Goal: Transaction & Acquisition: Book appointment/travel/reservation

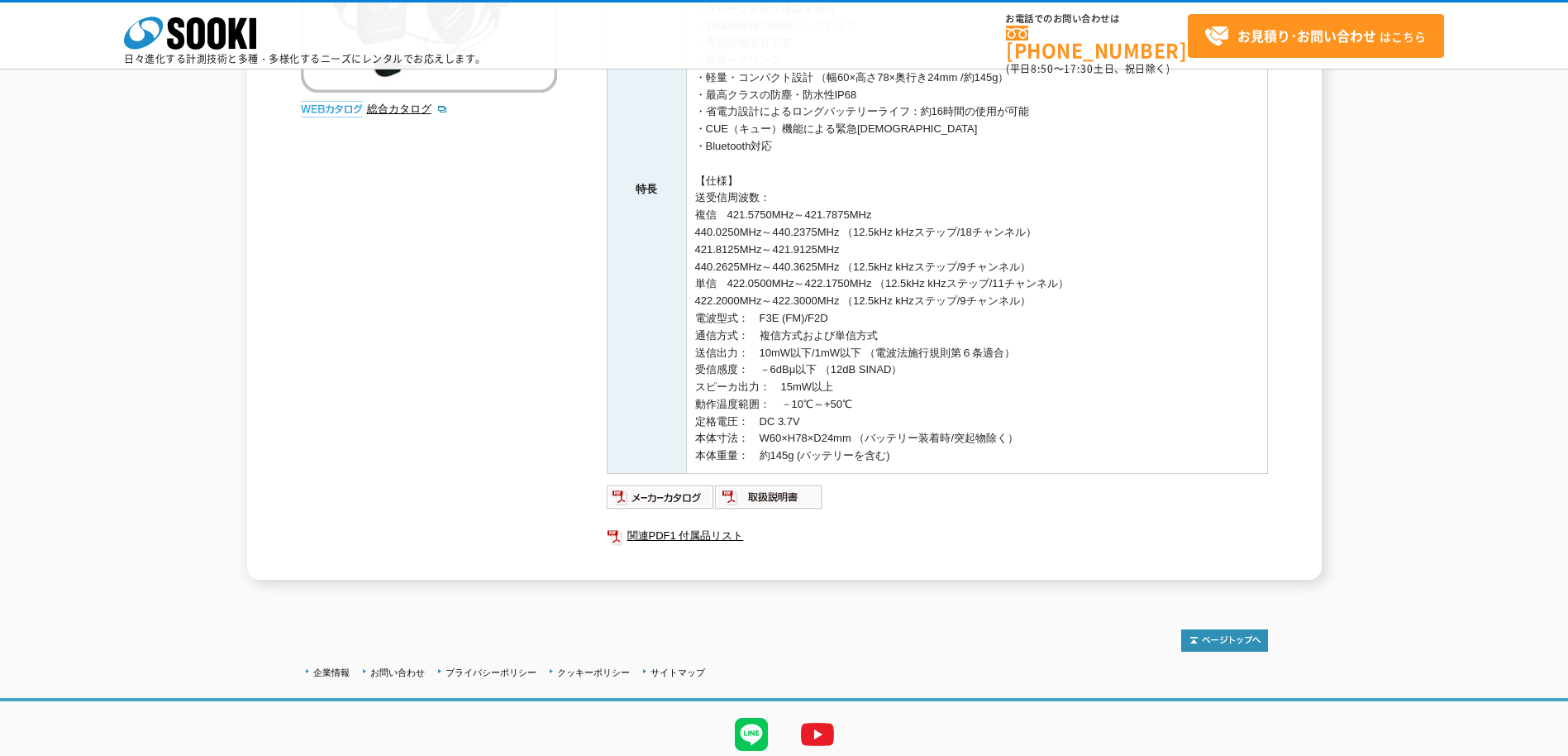
scroll to position [471, 0]
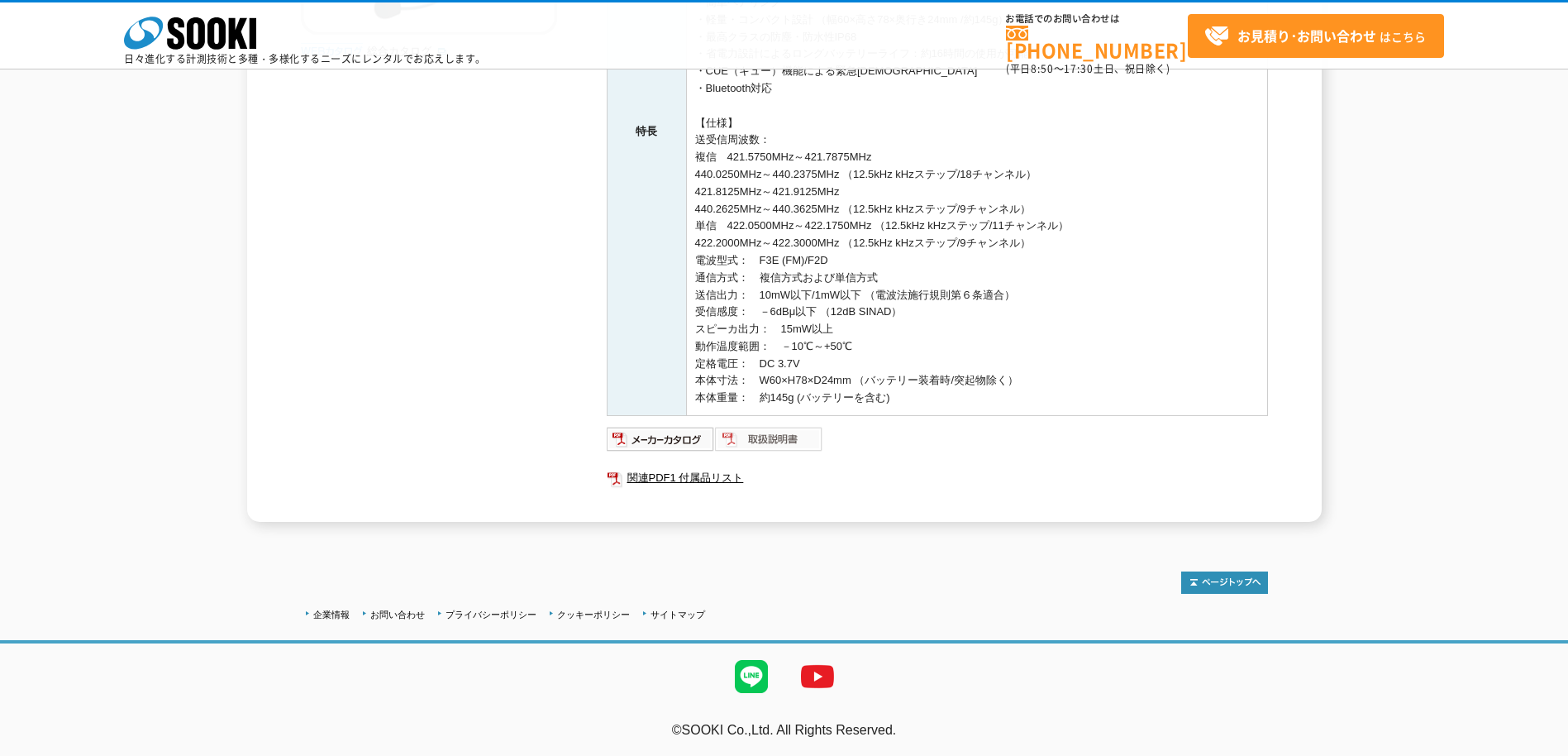
click at [777, 438] on img at bounding box center [769, 438] width 108 height 27
click at [791, 441] on img at bounding box center [769, 438] width 108 height 27
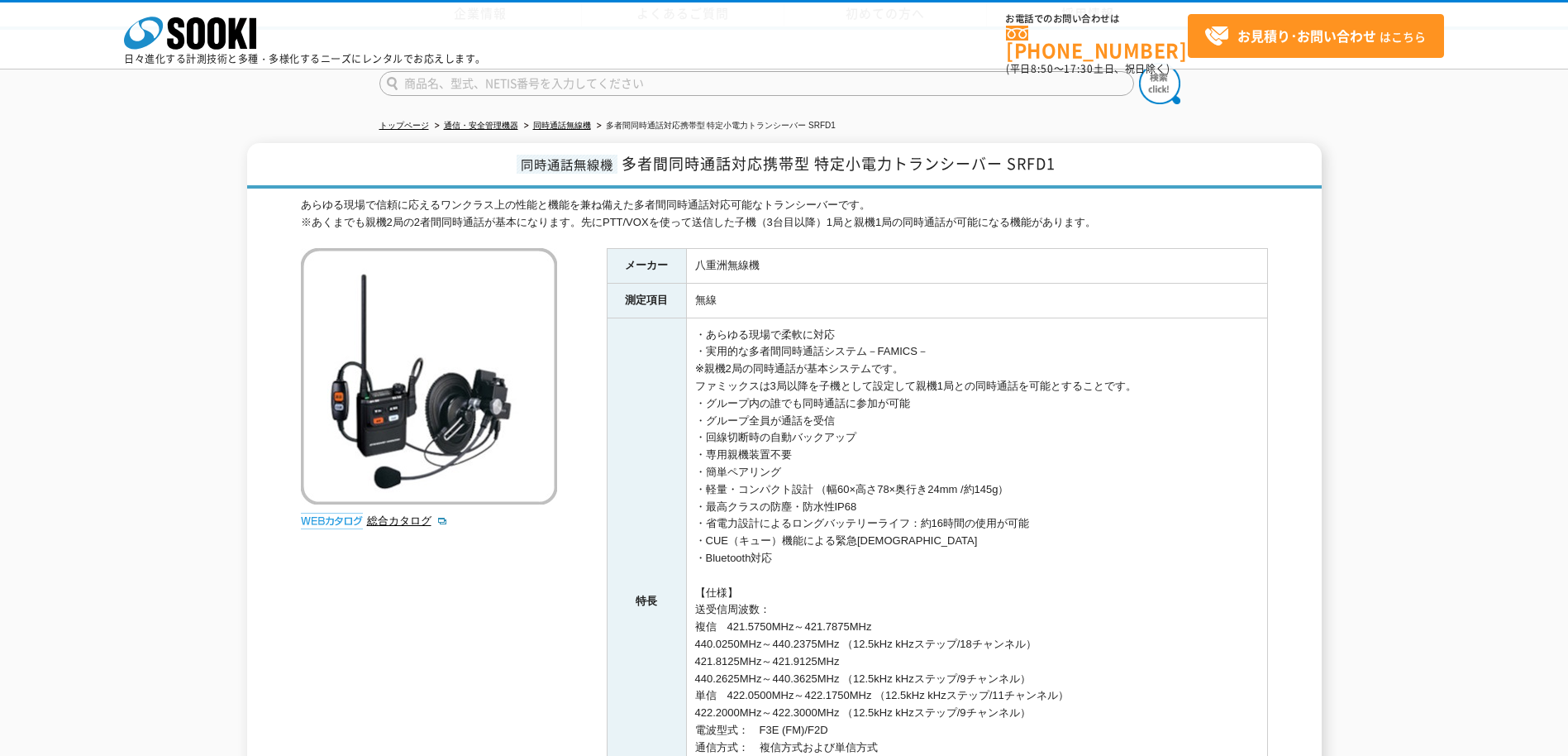
scroll to position [471, 0]
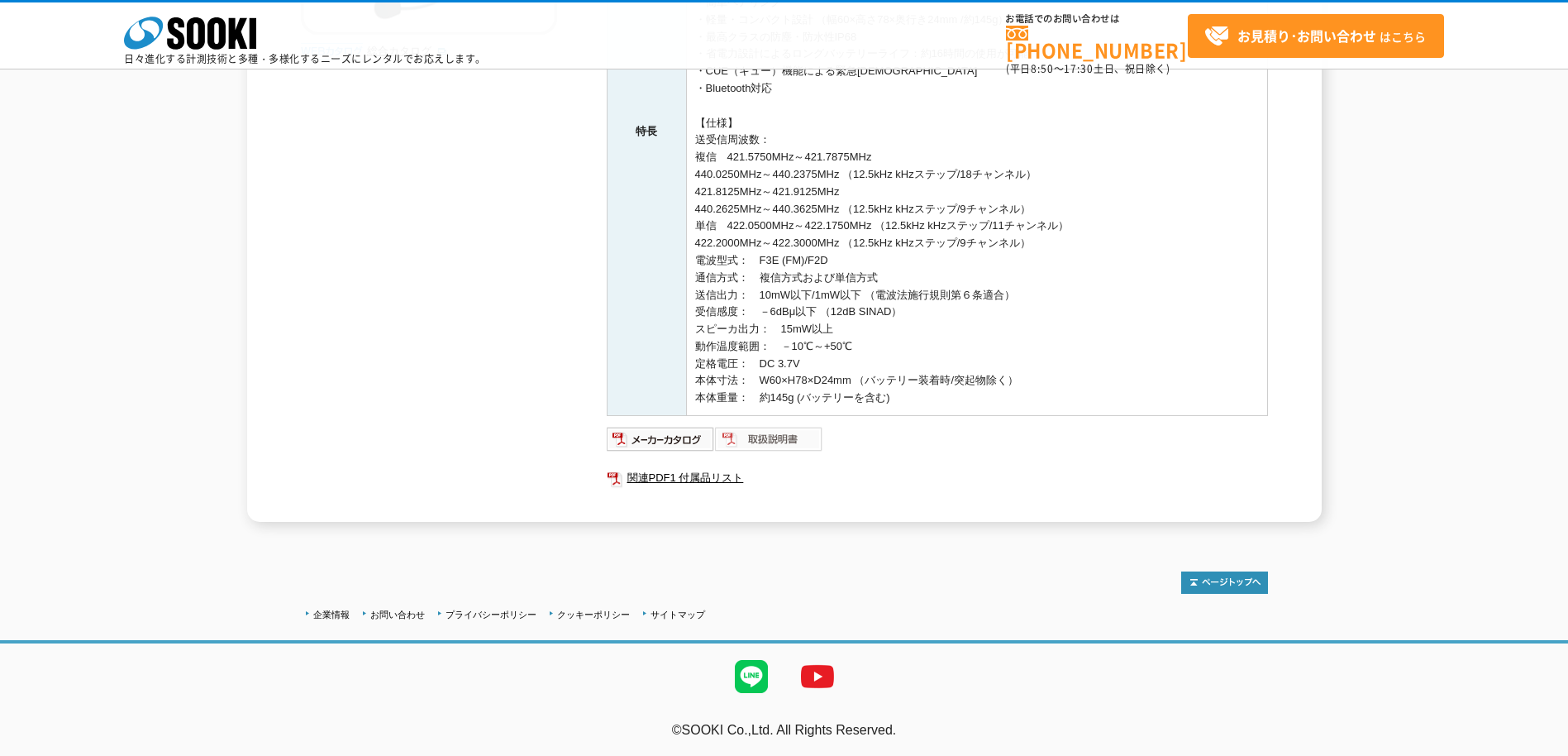
click at [767, 439] on img at bounding box center [769, 438] width 108 height 27
click at [656, 439] on img at bounding box center [660, 438] width 108 height 27
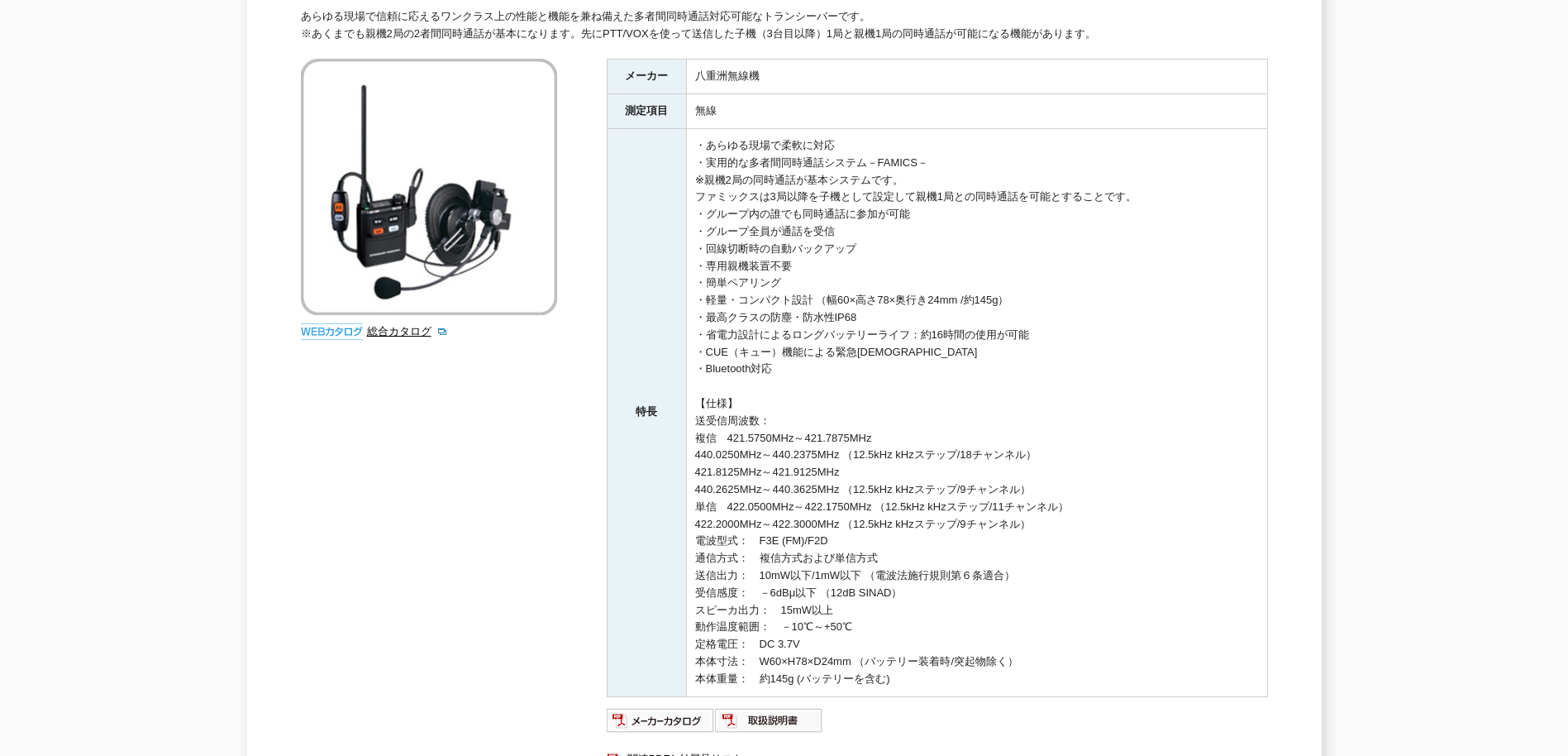
scroll to position [59, 0]
